Goal: Task Accomplishment & Management: Manage account settings

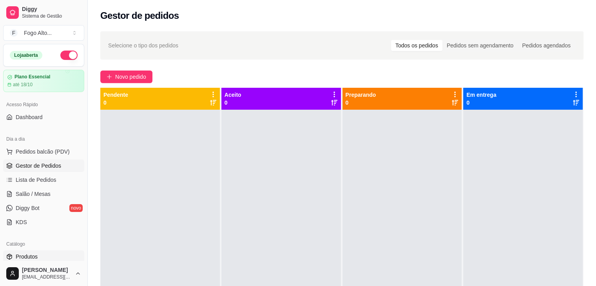
scroll to position [78, 0]
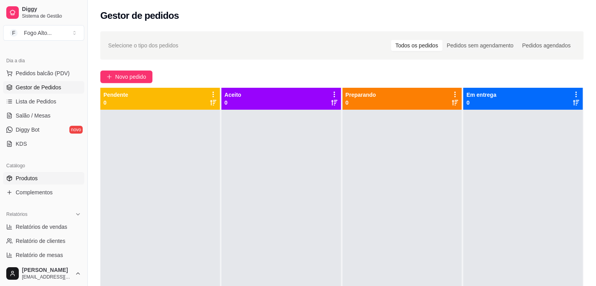
click at [35, 173] on link "Produtos" at bounding box center [43, 178] width 81 height 13
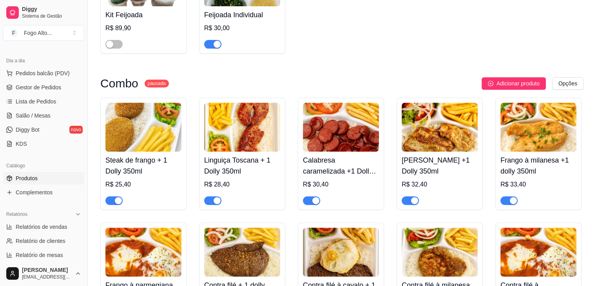
scroll to position [313, 0]
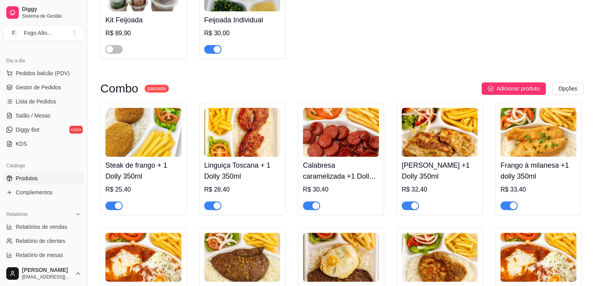
click at [219, 46] on div "button" at bounding box center [217, 49] width 7 height 7
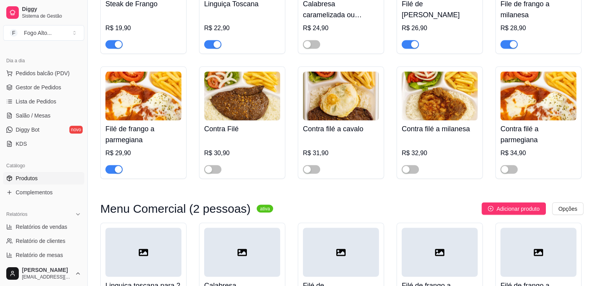
scroll to position [1332, 0]
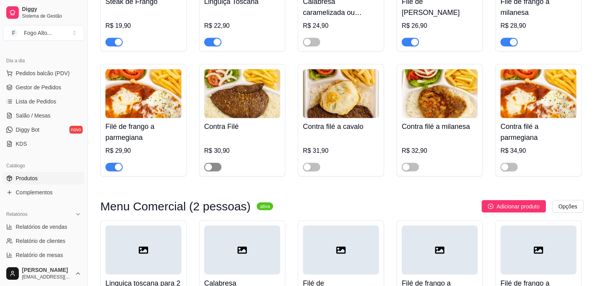
click at [210, 163] on div "button" at bounding box center [208, 166] width 7 height 7
click at [306, 163] on div "button" at bounding box center [307, 166] width 7 height 7
click at [404, 163] on div "button" at bounding box center [405, 166] width 7 height 7
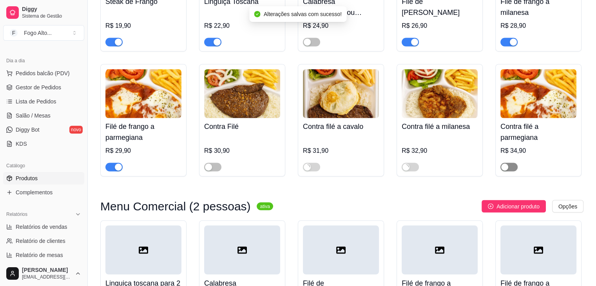
click at [504, 163] on div "button" at bounding box center [504, 166] width 7 height 7
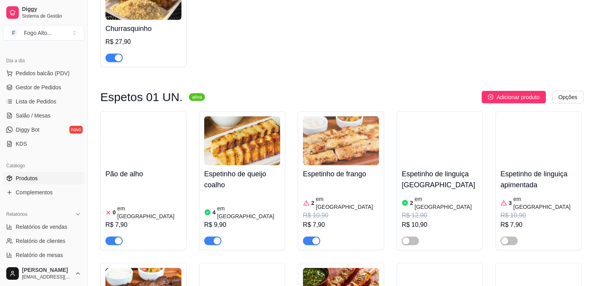
scroll to position [2273, 0]
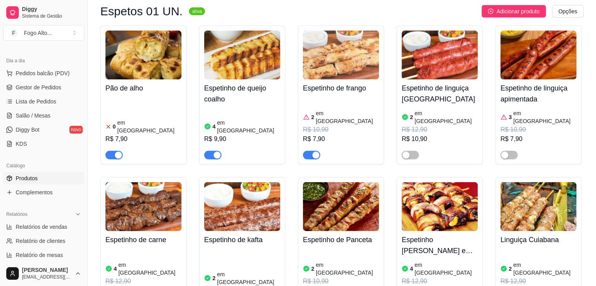
click at [341, 33] on img at bounding box center [341, 55] width 76 height 49
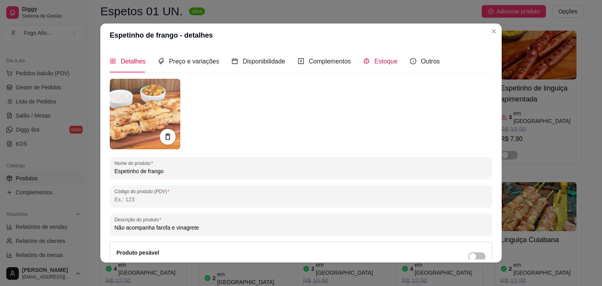
click at [378, 64] on span "Estoque" at bounding box center [385, 61] width 23 height 7
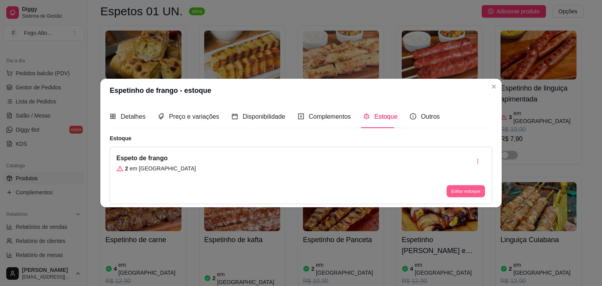
click at [456, 192] on button "Editar estoque" at bounding box center [465, 191] width 38 height 12
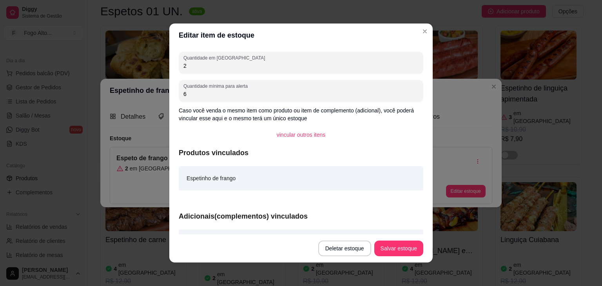
click at [254, 67] on input "2" at bounding box center [300, 66] width 235 height 8
type input "12"
click at [397, 245] on button "Salvar estoque" at bounding box center [398, 249] width 49 height 16
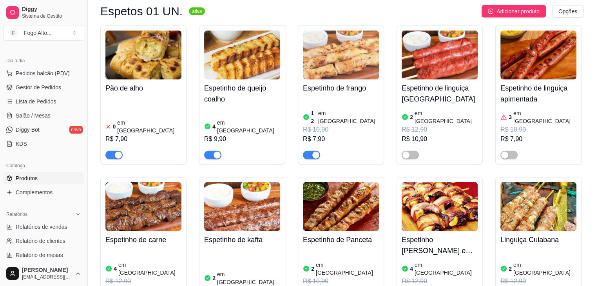
click at [140, 184] on img at bounding box center [143, 206] width 76 height 49
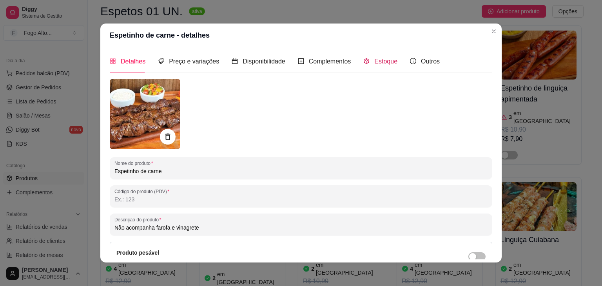
click at [375, 65] on div "Estoque" at bounding box center [380, 61] width 34 height 10
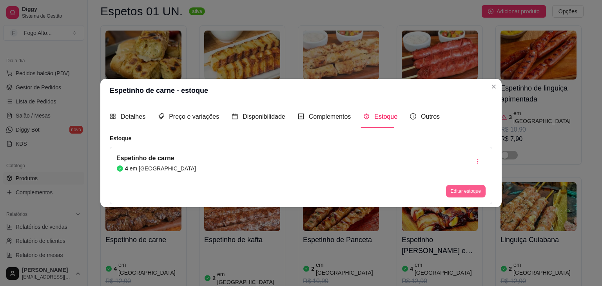
click at [457, 190] on button "Editar estoque" at bounding box center [466, 191] width 40 height 13
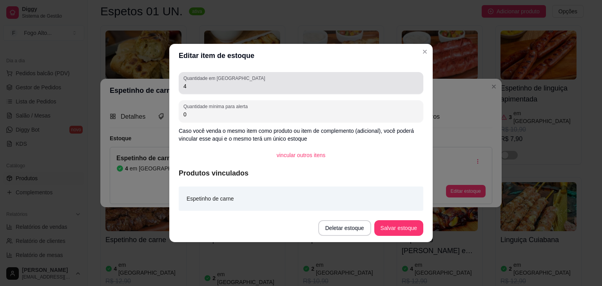
click at [189, 85] on input "4" at bounding box center [300, 86] width 235 height 8
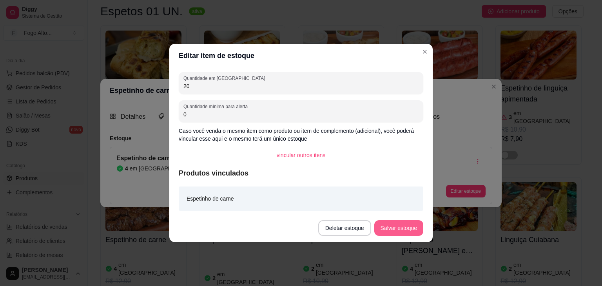
type input "20"
click at [397, 234] on button "Salvar estoque" at bounding box center [398, 228] width 49 height 16
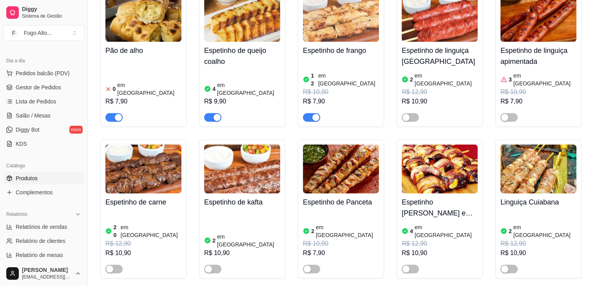
scroll to position [2312, 0]
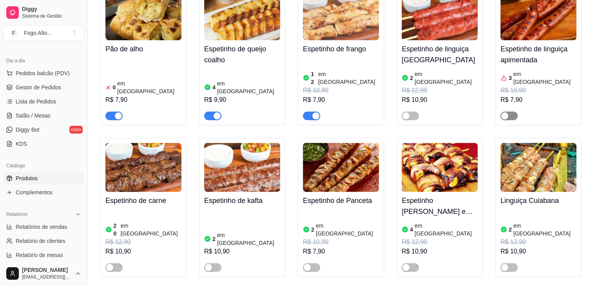
click at [506, 112] on div "button" at bounding box center [504, 115] width 7 height 7
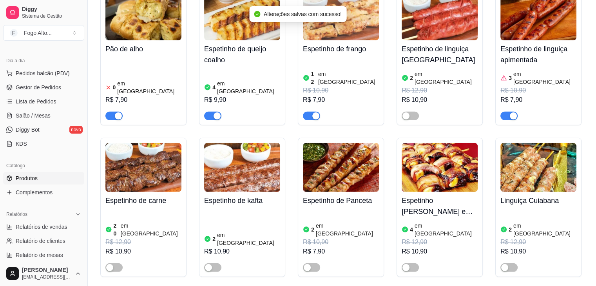
click at [545, 86] on div "R$ 10,90" at bounding box center [538, 90] width 76 height 9
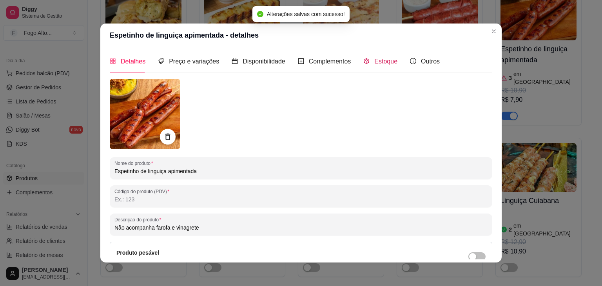
click at [374, 63] on span "Estoque" at bounding box center [385, 61] width 23 height 7
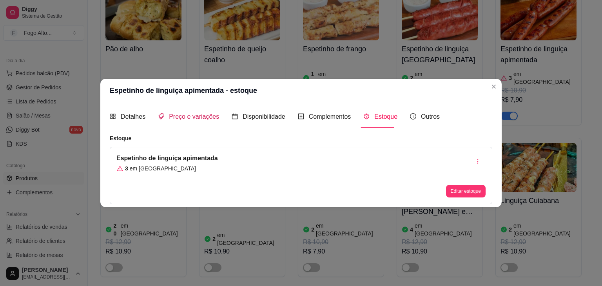
click at [201, 120] on span "Preço e variações" at bounding box center [194, 116] width 50 height 7
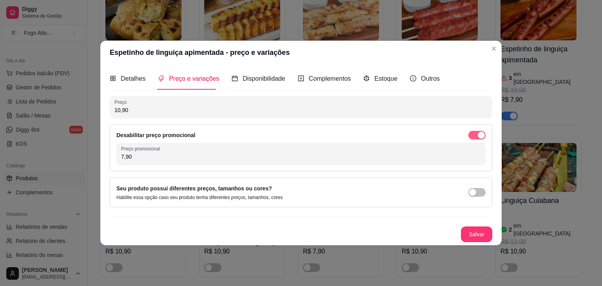
click at [476, 135] on span "button" at bounding box center [476, 135] width 17 height 9
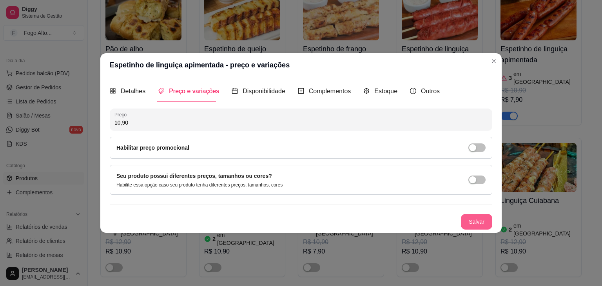
click at [469, 220] on button "Salvar" at bounding box center [476, 222] width 31 height 16
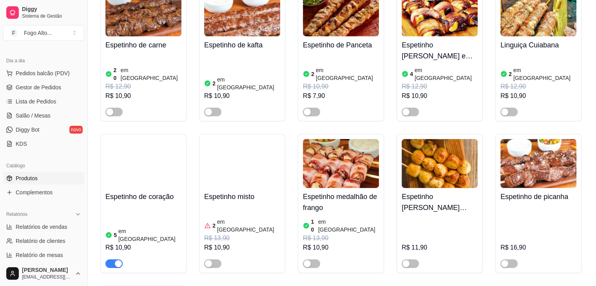
scroll to position [2469, 0]
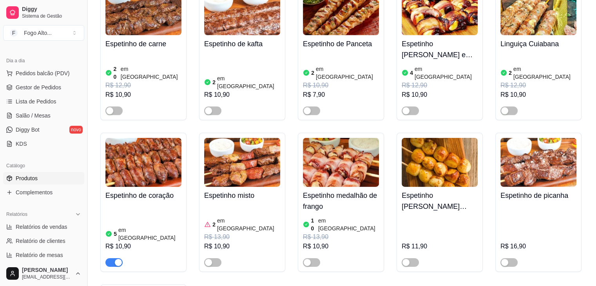
click at [132, 138] on img at bounding box center [143, 162] width 76 height 49
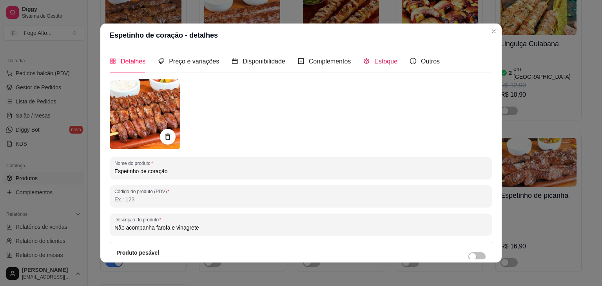
click at [387, 61] on span "Estoque" at bounding box center [385, 61] width 23 height 7
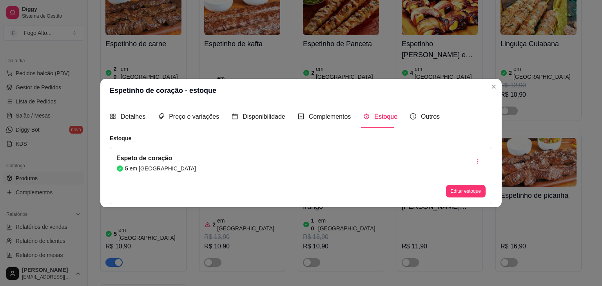
click at [458, 198] on div "Espeto de coração 5 em estoque Editar estoque" at bounding box center [301, 175] width 382 height 57
click at [458, 190] on button "Editar estoque" at bounding box center [466, 191] width 40 height 13
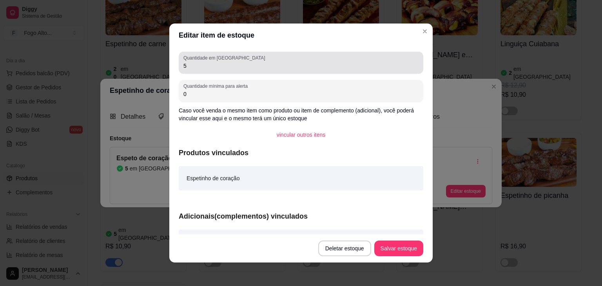
click at [240, 67] on input "5" at bounding box center [300, 66] width 235 height 8
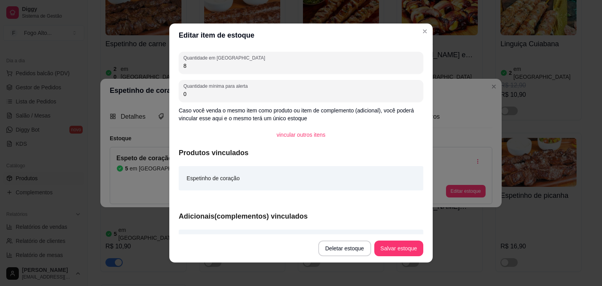
type input "8"
click at [404, 250] on button "Salvar estoque" at bounding box center [399, 248] width 48 height 15
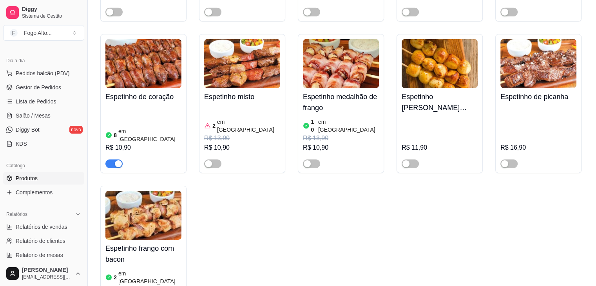
scroll to position [2626, 0]
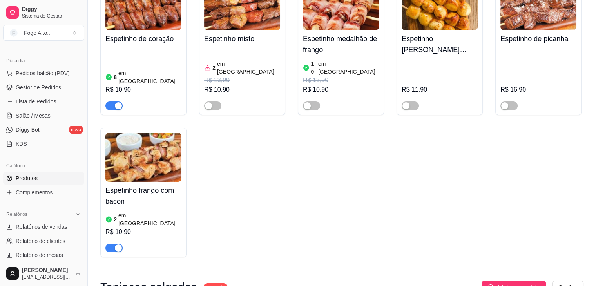
click at [127, 133] on img at bounding box center [143, 157] width 76 height 49
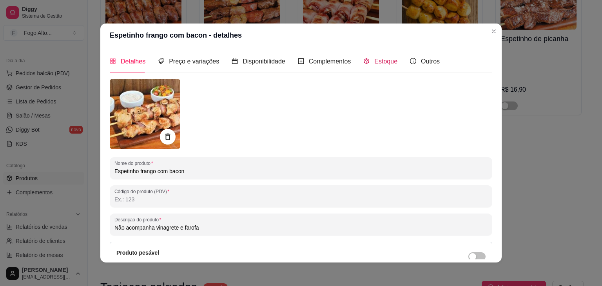
click at [379, 66] on div "Estoque" at bounding box center [380, 61] width 34 height 10
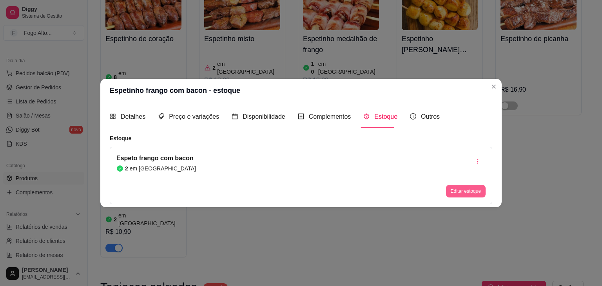
click at [457, 189] on button "Editar estoque" at bounding box center [466, 191] width 40 height 13
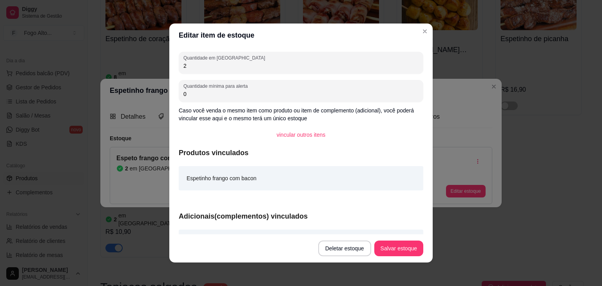
click at [231, 69] on input "2" at bounding box center [300, 66] width 235 height 8
type input "8"
click at [408, 250] on button "Salvar estoque" at bounding box center [398, 249] width 49 height 16
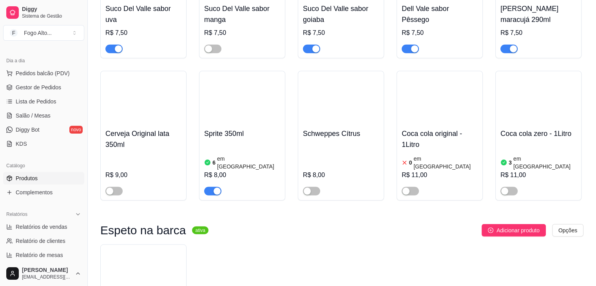
scroll to position [4989, 0]
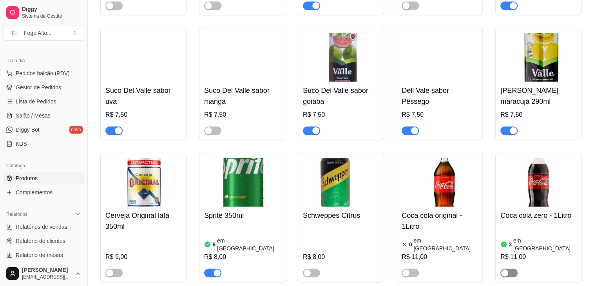
click at [504, 270] on div "button" at bounding box center [504, 273] width 7 height 7
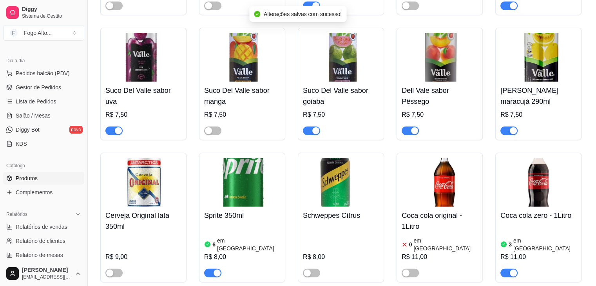
click at [521, 158] on img at bounding box center [538, 182] width 76 height 49
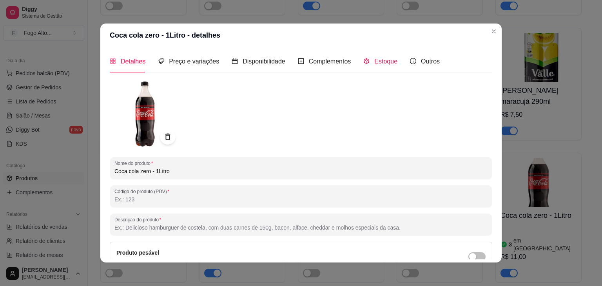
click at [384, 60] on span "Estoque" at bounding box center [385, 61] width 23 height 7
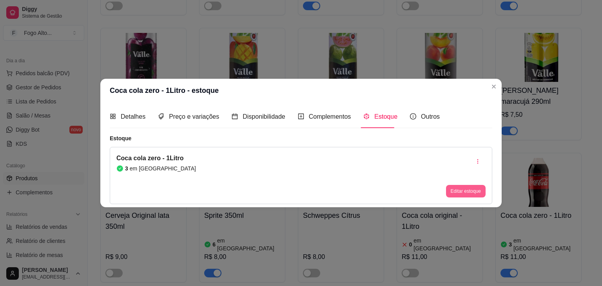
click at [452, 192] on button "Editar estoque" at bounding box center [466, 191] width 40 height 13
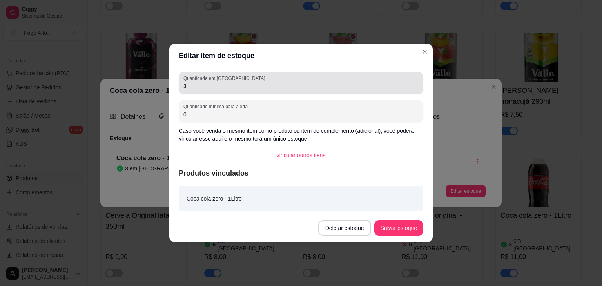
click at [209, 85] on input "3" at bounding box center [300, 86] width 235 height 8
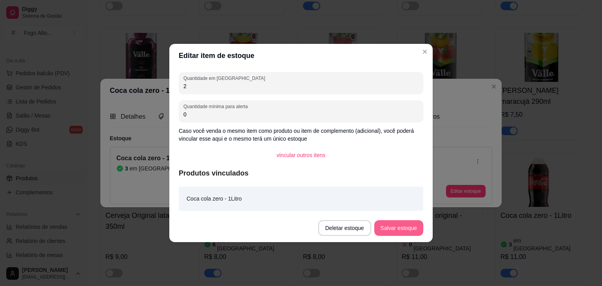
type input "2"
click at [409, 226] on button "Salvar estoque" at bounding box center [399, 228] width 48 height 15
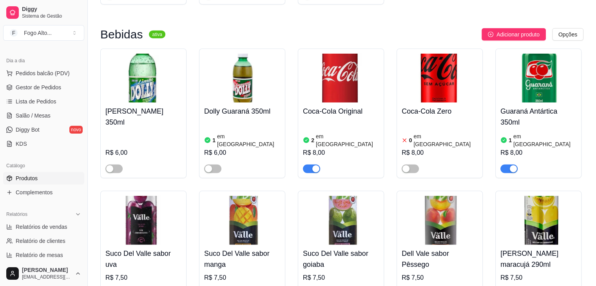
scroll to position [4754, 0]
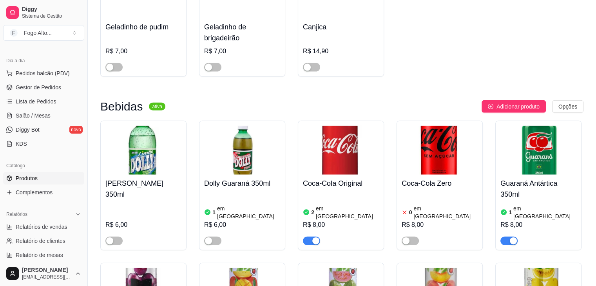
click at [536, 178] on h4 "Guaraná Antártica 350ml" at bounding box center [538, 189] width 76 height 22
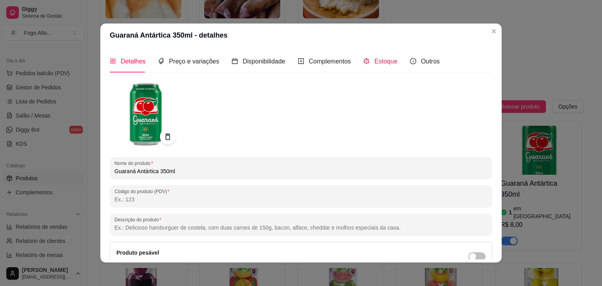
click at [377, 66] on div "Estoque" at bounding box center [380, 61] width 34 height 10
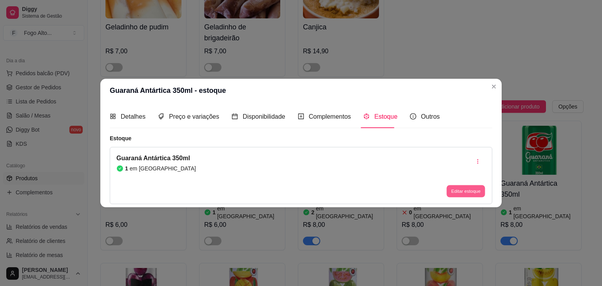
click at [460, 188] on button "Editar estoque" at bounding box center [465, 191] width 38 height 12
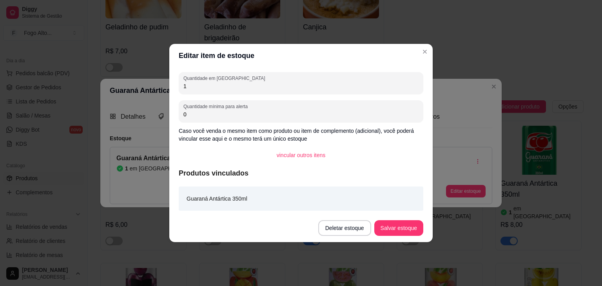
click at [250, 87] on input "1" at bounding box center [300, 86] width 235 height 8
type input "3"
click at [400, 225] on button "Salvar estoque" at bounding box center [398, 228] width 49 height 16
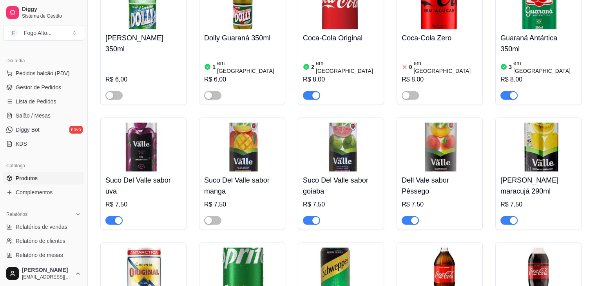
scroll to position [4989, 0]
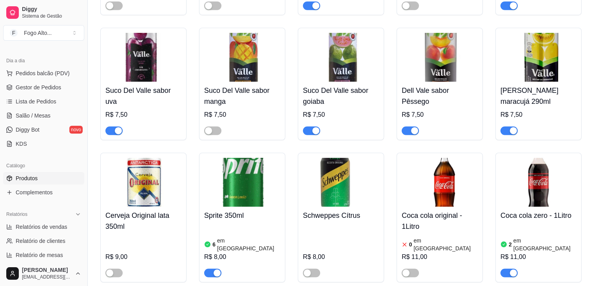
click at [240, 158] on img at bounding box center [242, 182] width 76 height 49
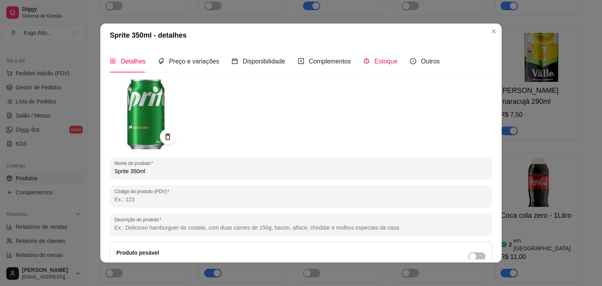
click at [386, 61] on span "Estoque" at bounding box center [385, 61] width 23 height 7
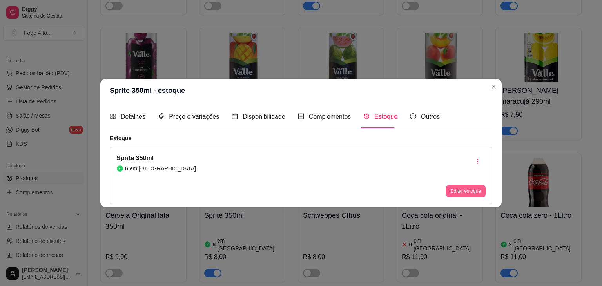
click at [458, 191] on button "Editar estoque" at bounding box center [466, 191] width 40 height 13
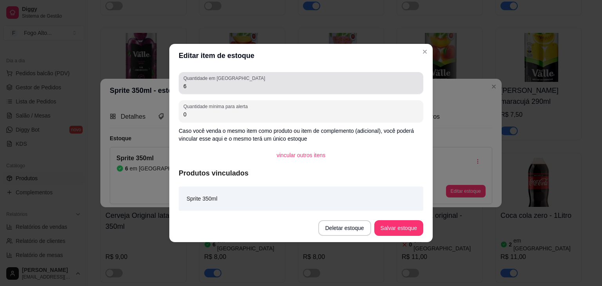
click at [195, 88] on input "6" at bounding box center [300, 86] width 235 height 8
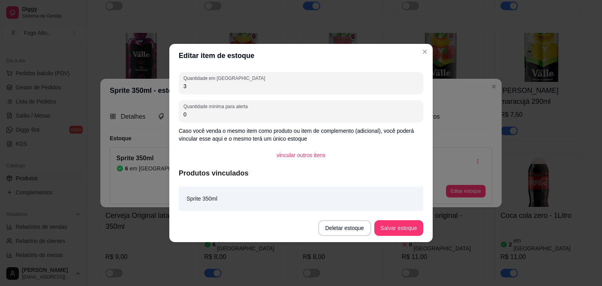
type input "3"
click at [395, 231] on button "Salvar estoque" at bounding box center [399, 228] width 48 height 15
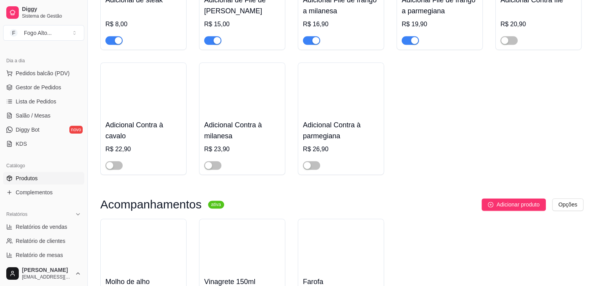
scroll to position [4362, 0]
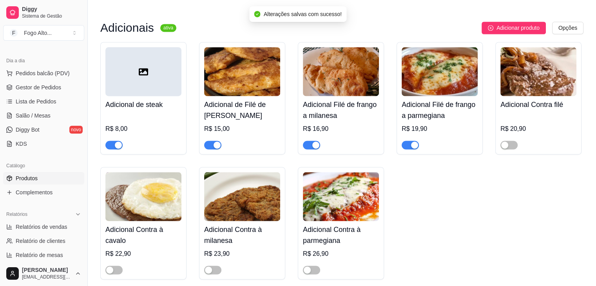
scroll to position [4127, 0]
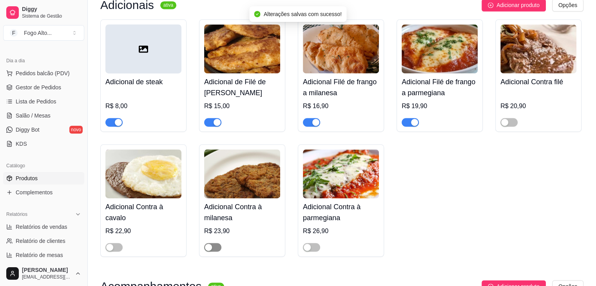
click at [209, 244] on div "button" at bounding box center [208, 247] width 7 height 7
click at [111, 244] on div "button" at bounding box center [109, 247] width 7 height 7
click at [306, 244] on div "button" at bounding box center [307, 247] width 7 height 7
click at [506, 119] on div "button" at bounding box center [504, 122] width 7 height 7
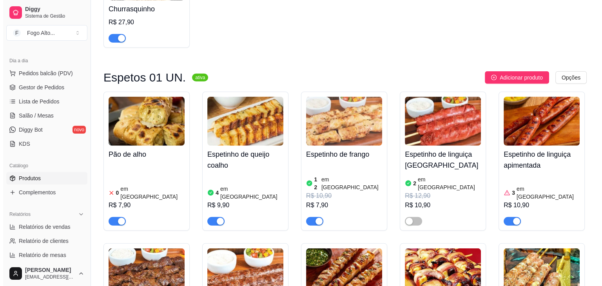
scroll to position [2011, 0]
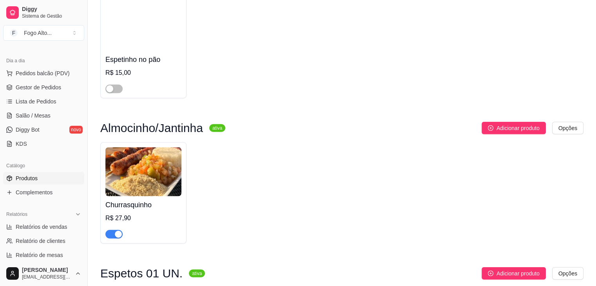
click at [141, 147] on img at bounding box center [143, 171] width 76 height 49
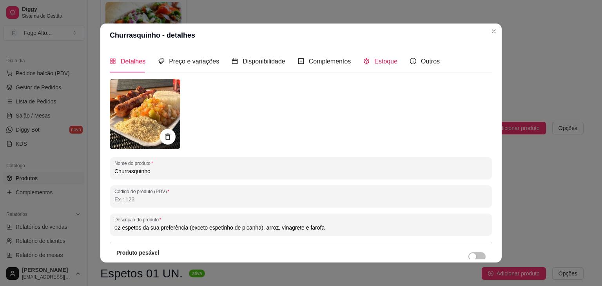
click at [380, 64] on span "Estoque" at bounding box center [385, 61] width 23 height 7
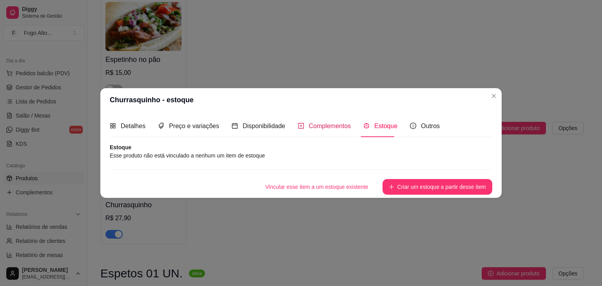
click at [343, 129] on span "Complementos" at bounding box center [330, 126] width 42 height 7
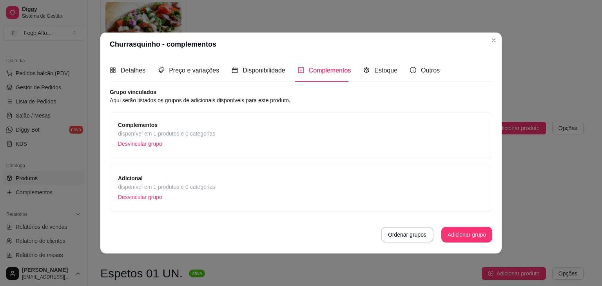
click at [257, 121] on div "Complementos disponível em 1 produtos e 0 categorias Desvincular grupo" at bounding box center [301, 135] width 366 height 29
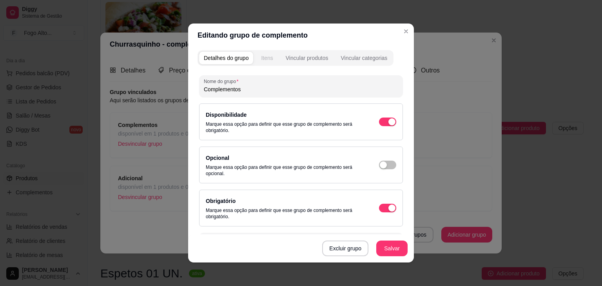
click at [263, 56] on div "Itens" at bounding box center [267, 58] width 12 height 8
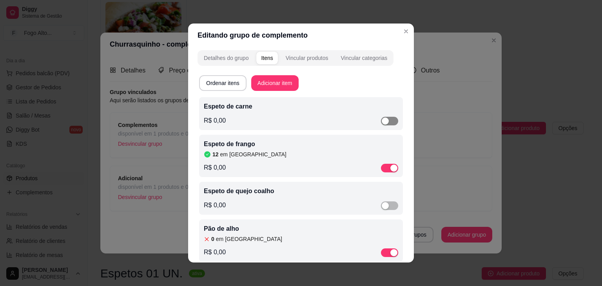
click at [382, 121] on div "button" at bounding box center [385, 121] width 7 height 7
click at [276, 112] on div "Espeto de carne R$ 0,00" at bounding box center [301, 114] width 194 height 24
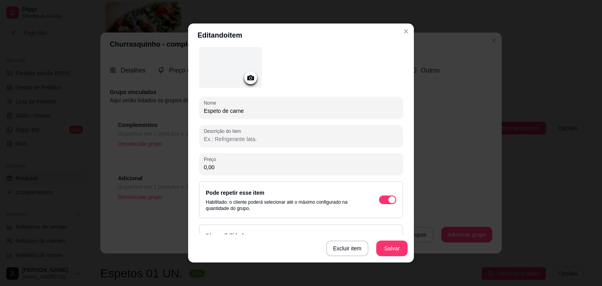
scroll to position [0, 0]
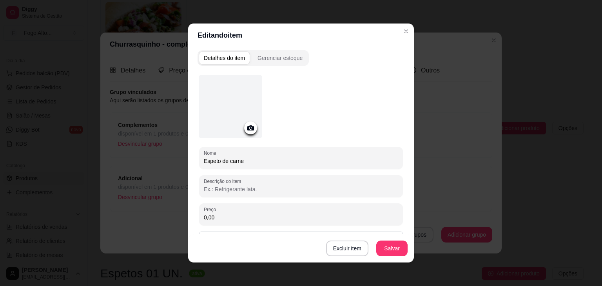
click at [282, 60] on div "Gerenciar estoque" at bounding box center [279, 58] width 45 height 8
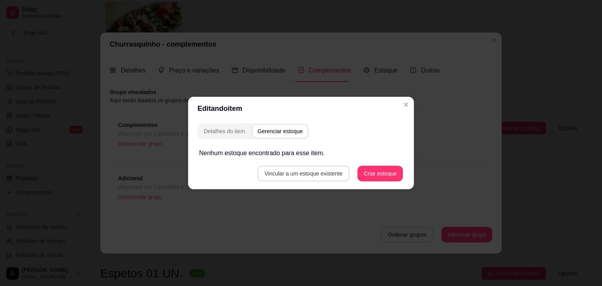
click at [320, 172] on button "Vincular a um estoque existente" at bounding box center [303, 174] width 92 height 16
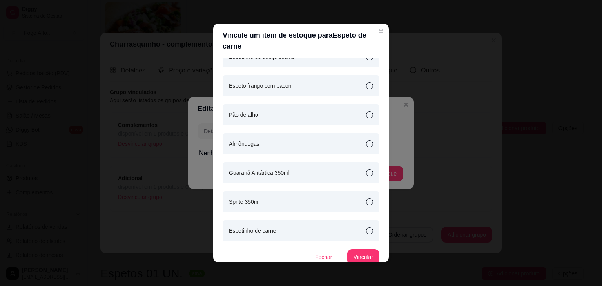
scroll to position [672, 0]
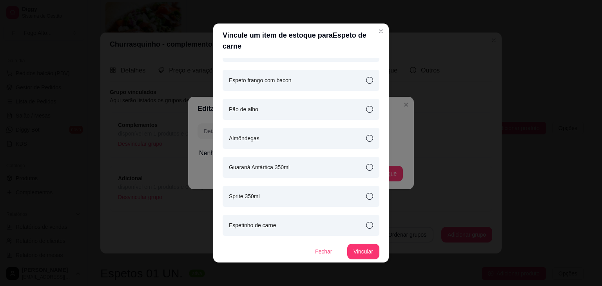
click at [366, 223] on icon at bounding box center [369, 225] width 7 height 7
click at [354, 246] on button "Vincular" at bounding box center [363, 251] width 31 height 15
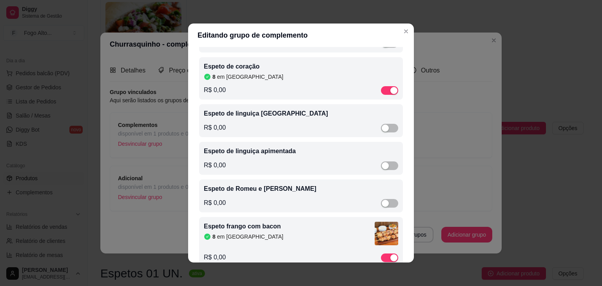
scroll to position [353, 0]
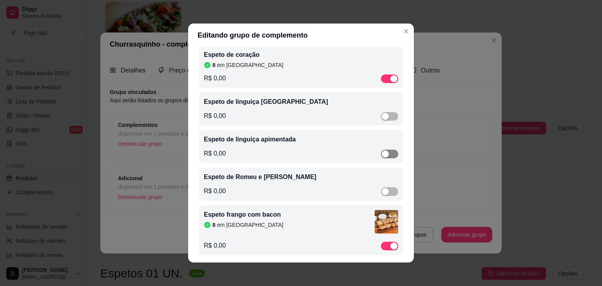
click at [382, 158] on div "button" at bounding box center [385, 153] width 7 height 7
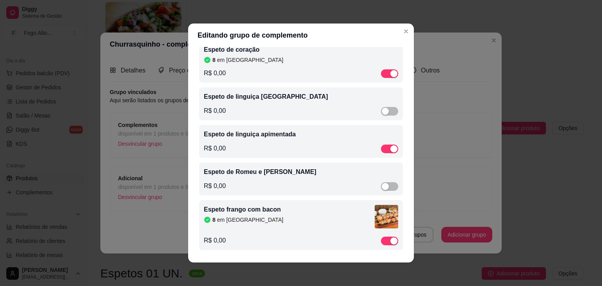
click at [296, 138] on div "Espeto de linguiça apimentada R$ 0,00" at bounding box center [301, 142] width 194 height 24
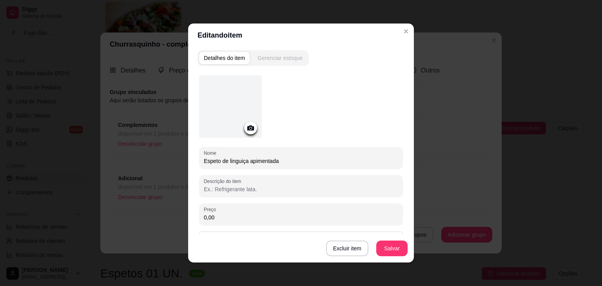
click at [272, 60] on div "Gerenciar estoque" at bounding box center [279, 58] width 45 height 8
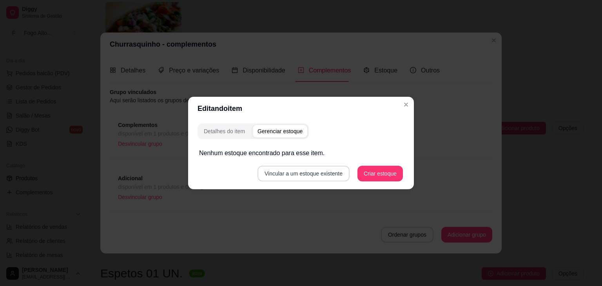
click at [281, 171] on button "Vincular a um estoque existente" at bounding box center [303, 174] width 92 height 16
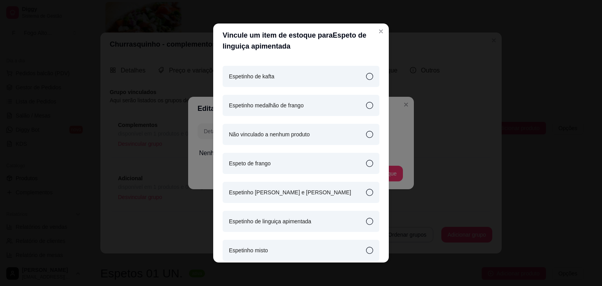
scroll to position [118, 0]
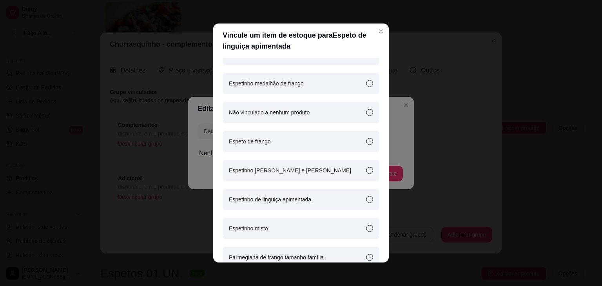
click at [366, 199] on icon at bounding box center [369, 199] width 7 height 7
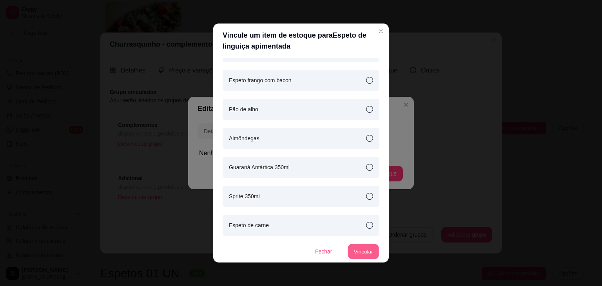
click at [362, 245] on button "Vincular" at bounding box center [363, 251] width 31 height 15
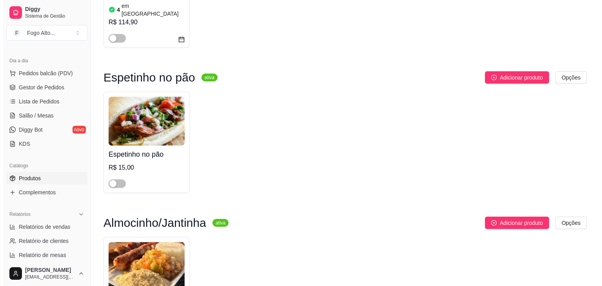
scroll to position [1893, 0]
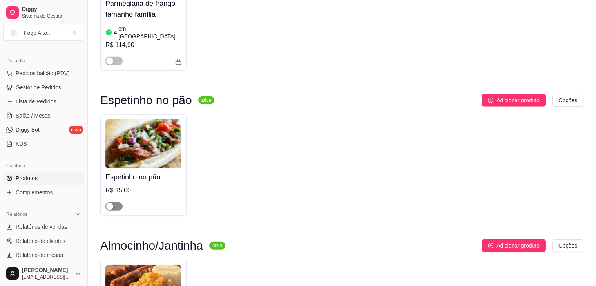
click at [107, 203] on div "button" at bounding box center [109, 206] width 7 height 7
click at [145, 120] on img at bounding box center [143, 144] width 76 height 49
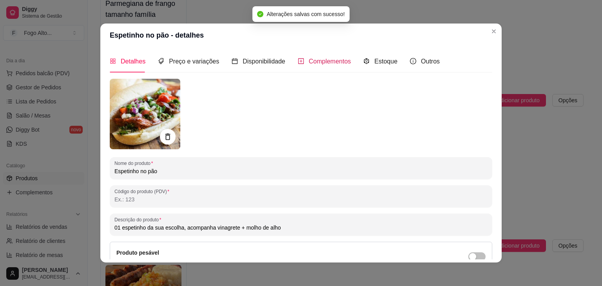
click at [313, 65] on span "Complementos" at bounding box center [330, 61] width 42 height 7
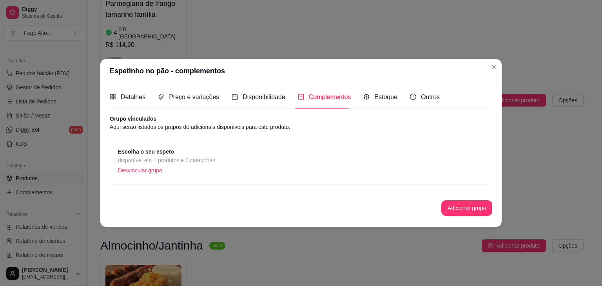
click at [240, 152] on div "Escolha o seu espeto disponível em 1 produtos e 0 categorias Desvincular grupo" at bounding box center [301, 161] width 366 height 29
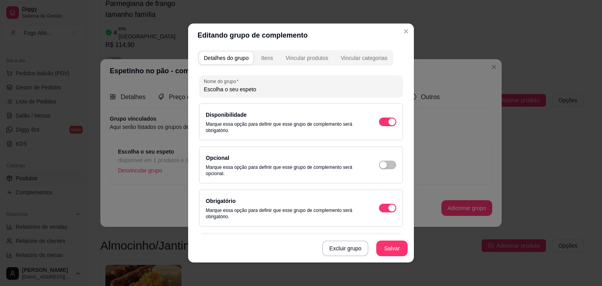
click at [266, 50] on div "Detalhes do grupo Itens Vincular produtos Vincular categorias" at bounding box center [296, 58] width 196 height 16
click at [269, 57] on div "Itens" at bounding box center [267, 58] width 12 height 8
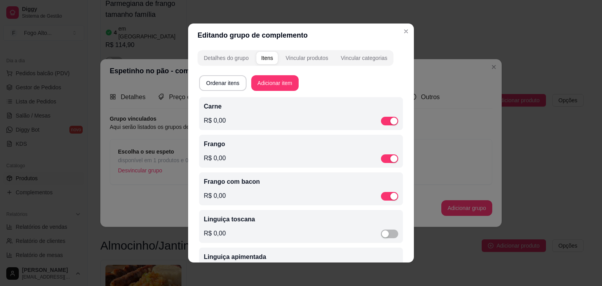
click at [304, 108] on p "Carne" at bounding box center [301, 106] width 194 height 9
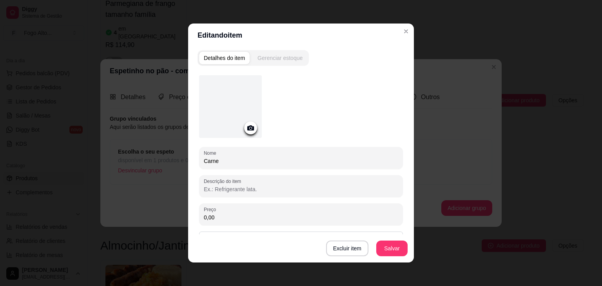
click at [283, 58] on div "Gerenciar estoque" at bounding box center [279, 58] width 45 height 8
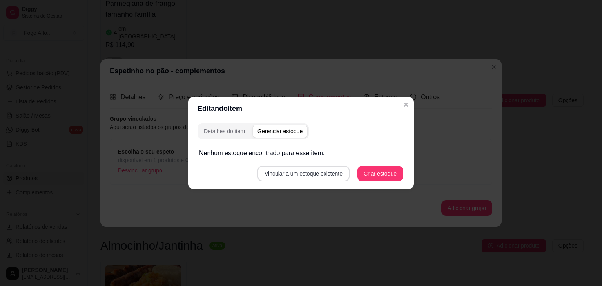
click at [319, 167] on button "Vincular a um estoque existente" at bounding box center [303, 174] width 92 height 16
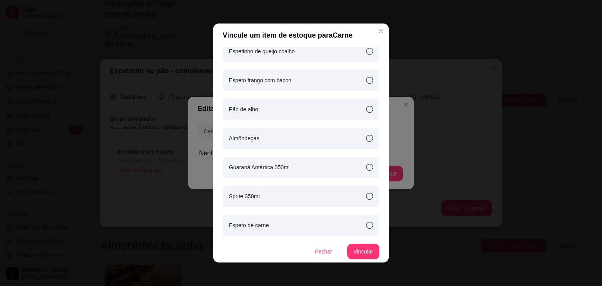
scroll to position [2, 0]
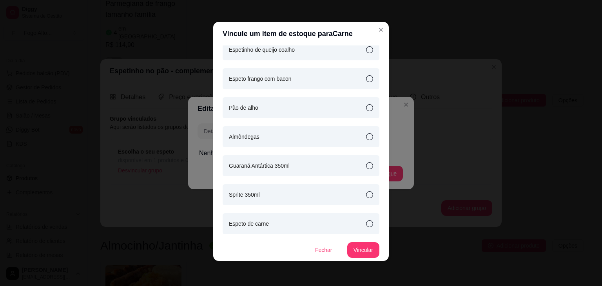
click at [366, 224] on icon at bounding box center [369, 223] width 7 height 7
click at [357, 251] on button "Vincular" at bounding box center [363, 250] width 32 height 16
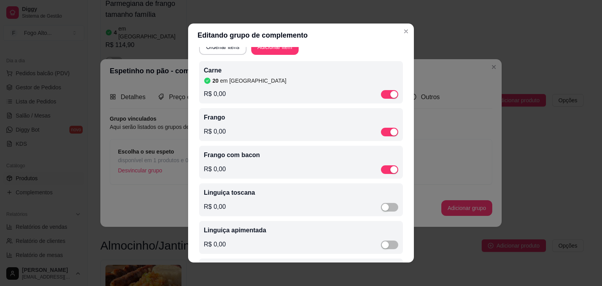
scroll to position [39, 0]
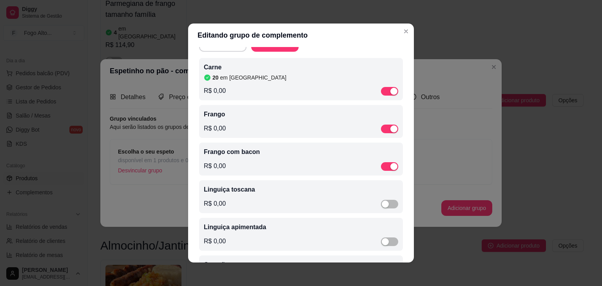
click at [304, 124] on div "R$ 0,00" at bounding box center [301, 128] width 194 height 9
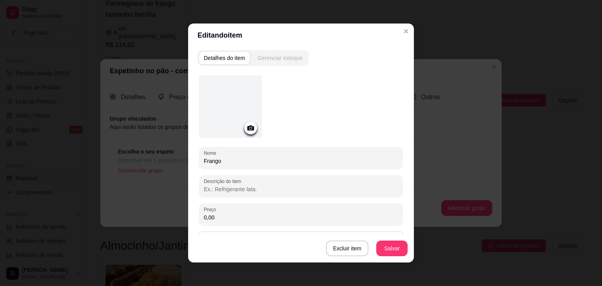
click at [284, 58] on div "Gerenciar estoque" at bounding box center [279, 58] width 45 height 8
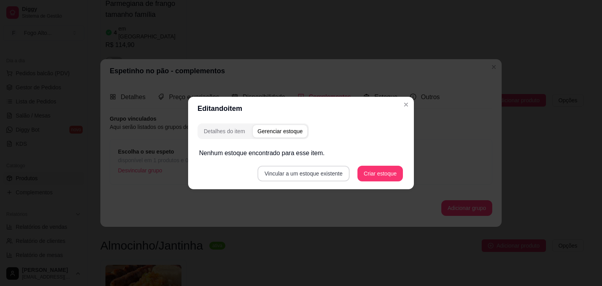
click at [321, 169] on button "Vincular a um estoque existente" at bounding box center [303, 174] width 92 height 16
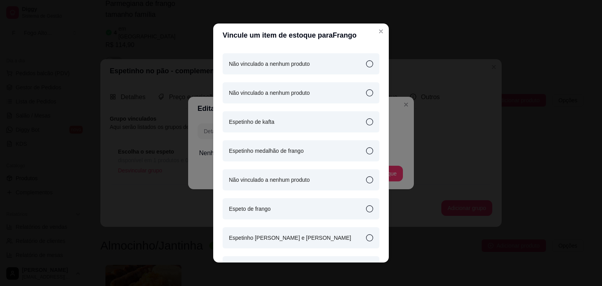
click at [366, 207] on icon at bounding box center [369, 208] width 7 height 7
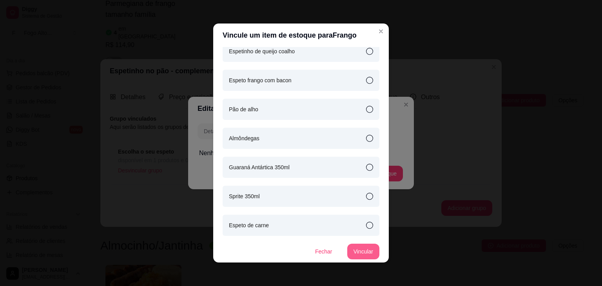
click at [353, 253] on button "Vincular" at bounding box center [363, 252] width 32 height 16
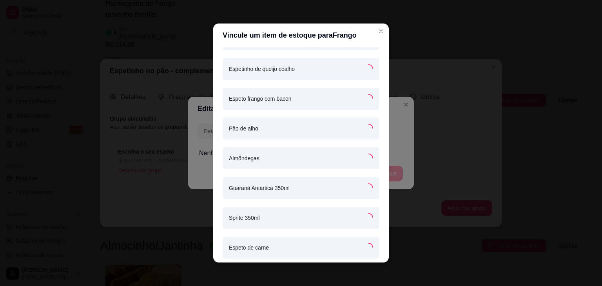
scroll to position [678, 0]
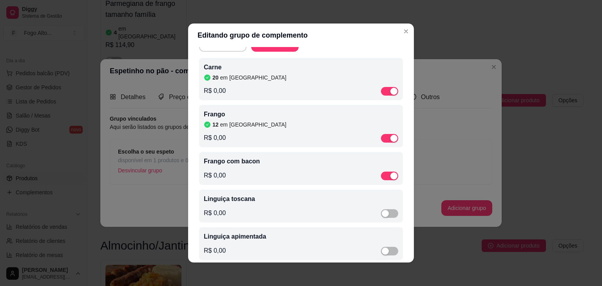
click at [324, 171] on div "Frango com bacon R$ 0,00" at bounding box center [301, 169] width 194 height 24
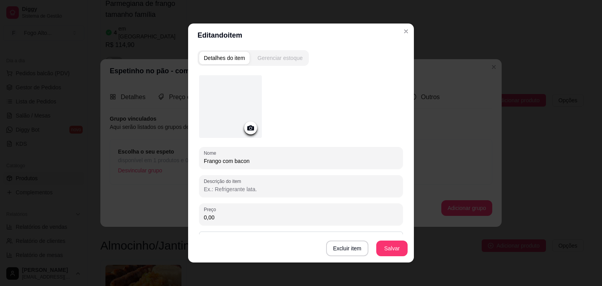
click at [283, 60] on div "Gerenciar estoque" at bounding box center [279, 58] width 45 height 8
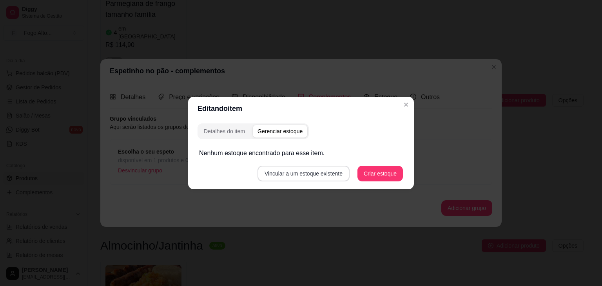
click at [321, 173] on button "Vincular a um estoque existente" at bounding box center [303, 174] width 92 height 16
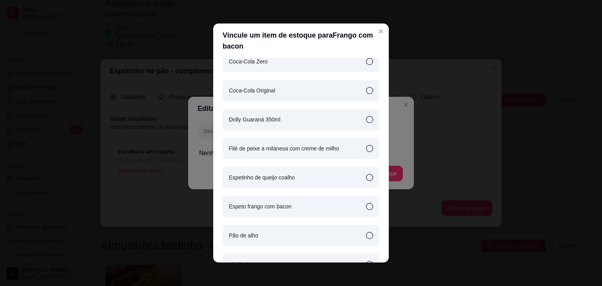
scroll to position [549, 0]
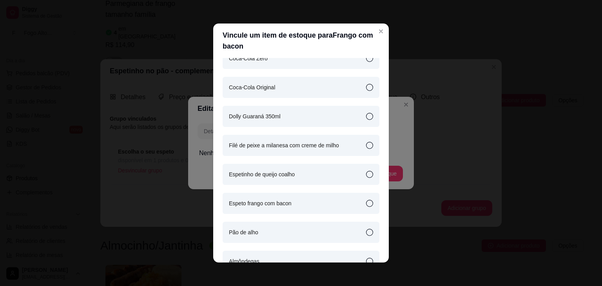
click at [310, 209] on div "Espeto frango com bacon" at bounding box center [301, 203] width 157 height 21
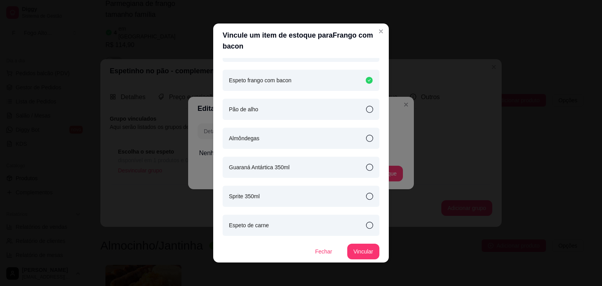
scroll to position [2, 0]
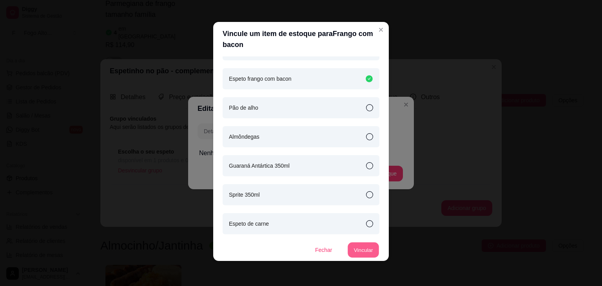
click at [348, 248] on button "Vincular" at bounding box center [363, 250] width 31 height 15
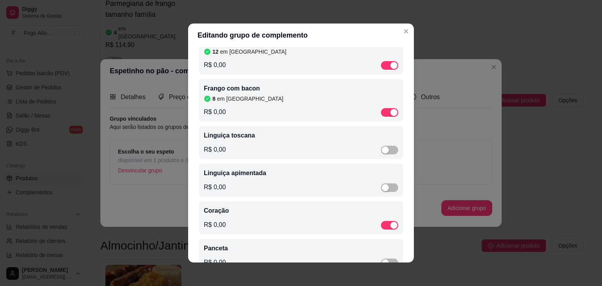
scroll to position [118, 0]
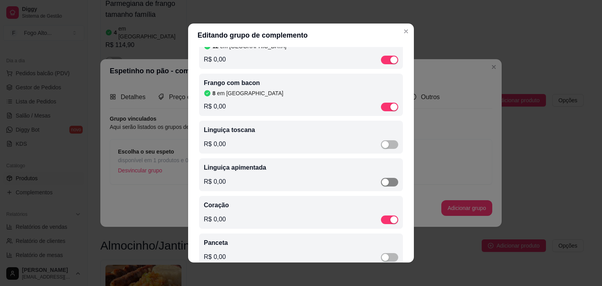
click at [382, 183] on div "button" at bounding box center [385, 182] width 7 height 7
click at [303, 168] on p "Linguiça apimentada" at bounding box center [301, 167] width 194 height 9
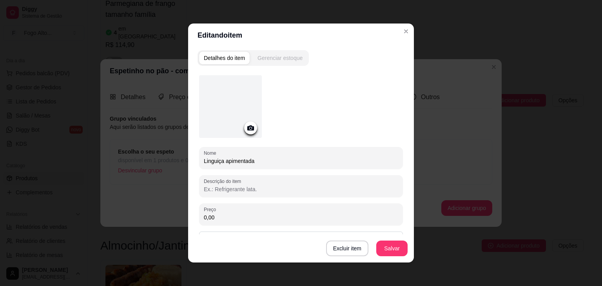
click at [291, 54] on button "Gerenciar estoque" at bounding box center [280, 58] width 54 height 13
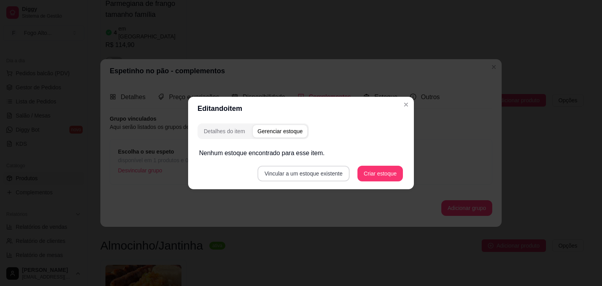
click at [315, 175] on button "Vincular a um estoque existente" at bounding box center [303, 174] width 92 height 16
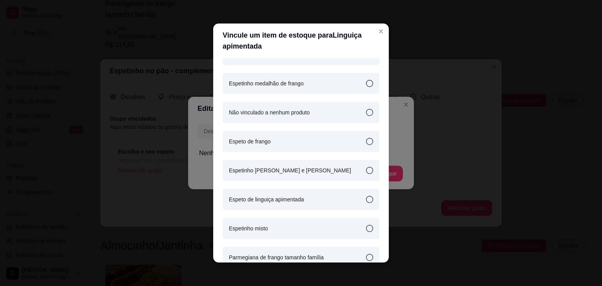
click at [366, 198] on icon at bounding box center [369, 199] width 7 height 7
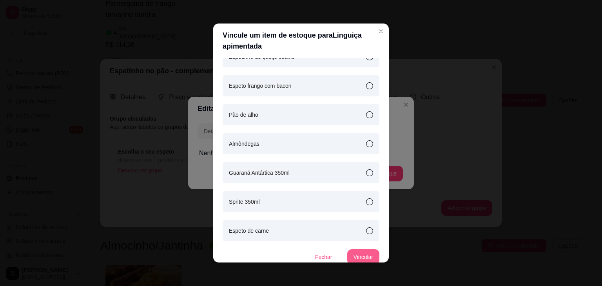
click at [350, 257] on button "Vincular" at bounding box center [363, 257] width 32 height 16
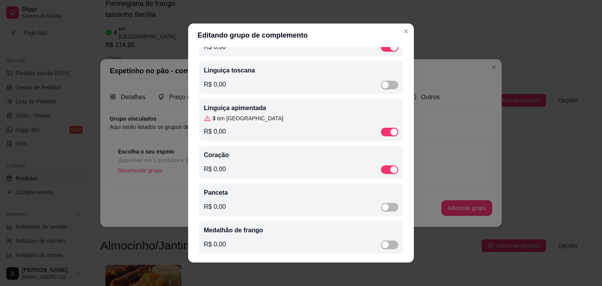
scroll to position [185, 0]
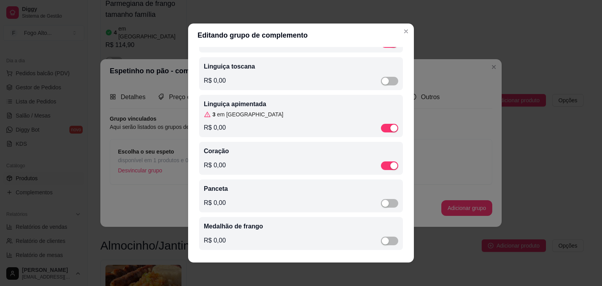
click at [319, 155] on div "Coração R$ 0,00" at bounding box center [301, 159] width 194 height 24
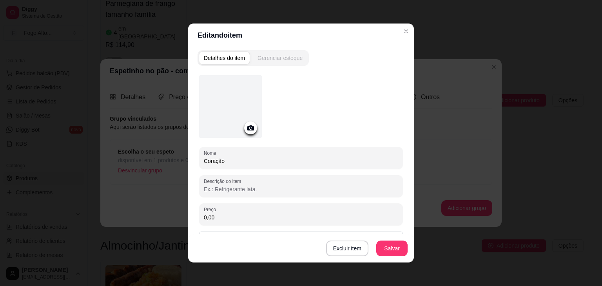
click at [286, 60] on div "Gerenciar estoque" at bounding box center [279, 58] width 45 height 8
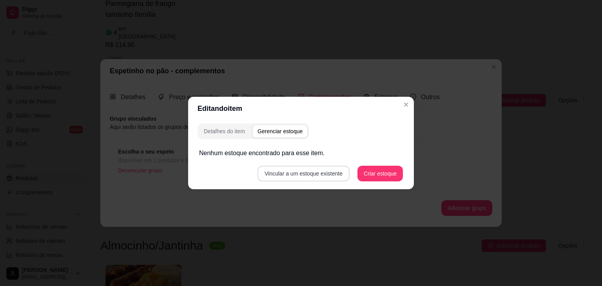
click at [309, 175] on button "Vincular a um estoque existente" at bounding box center [303, 174] width 92 height 16
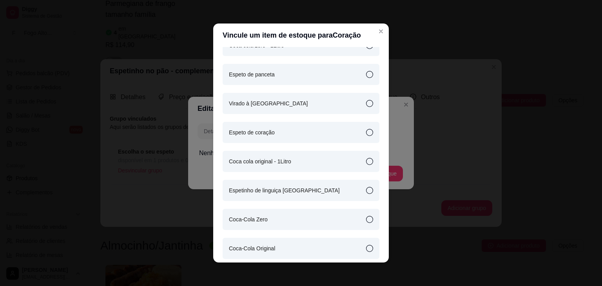
scroll to position [392, 0]
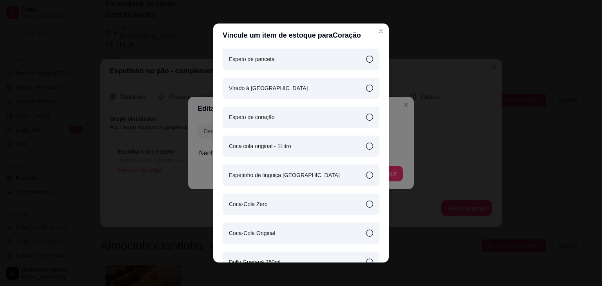
click at [366, 120] on icon at bounding box center [369, 117] width 7 height 7
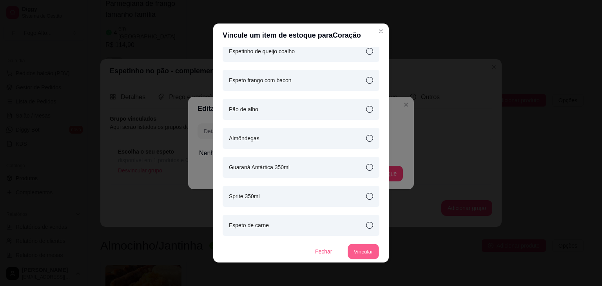
click at [348, 246] on button "Vincular" at bounding box center [363, 251] width 31 height 15
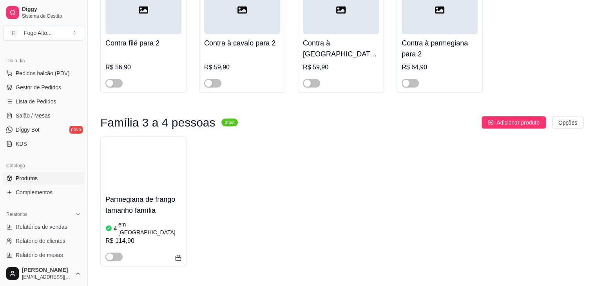
scroll to position [1580, 0]
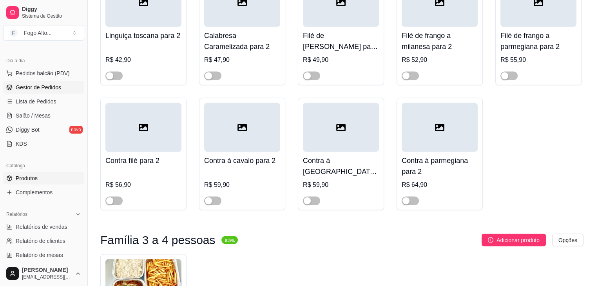
click at [49, 87] on span "Gestor de Pedidos" at bounding box center [38, 87] width 45 height 8
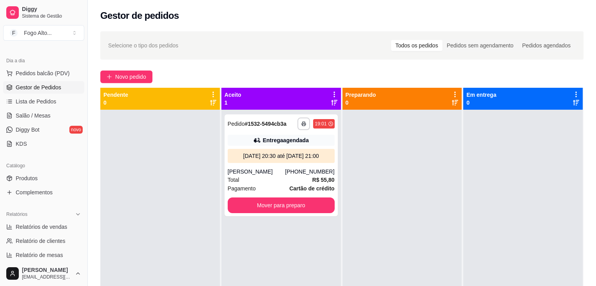
click at [199, 88] on div "Pendente 0" at bounding box center [160, 99] width 120 height 22
click at [268, 168] on div "[PERSON_NAME]" at bounding box center [257, 172] width 58 height 8
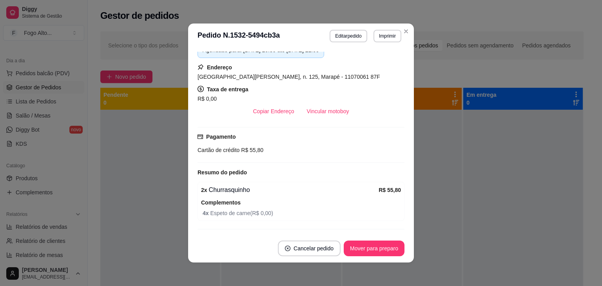
scroll to position [2, 0]
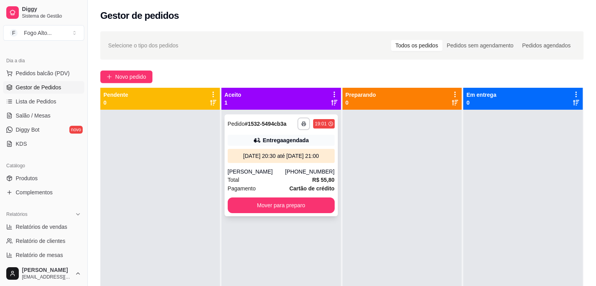
click at [295, 174] on div "[PHONE_NUMBER]" at bounding box center [309, 172] width 49 height 8
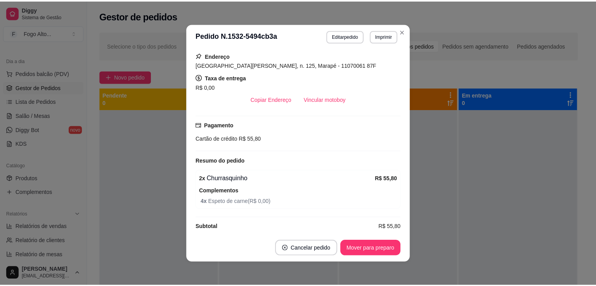
scroll to position [212, 0]
